Goal: Find specific page/section: Find specific page/section

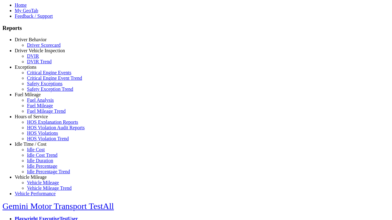
click at [35, 70] on link "Exceptions" at bounding box center [26, 67] width 22 height 5
click at [40, 86] on link "Safety Exceptions" at bounding box center [45, 83] width 36 height 5
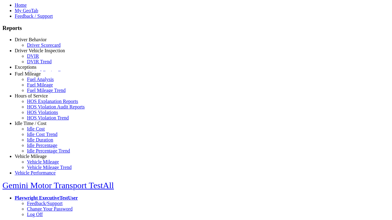
select select "**********"
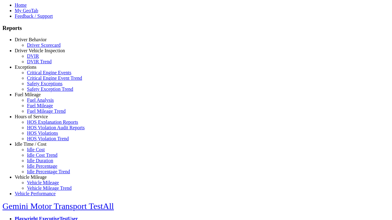
type input "**********"
